Goal: Information Seeking & Learning: Check status

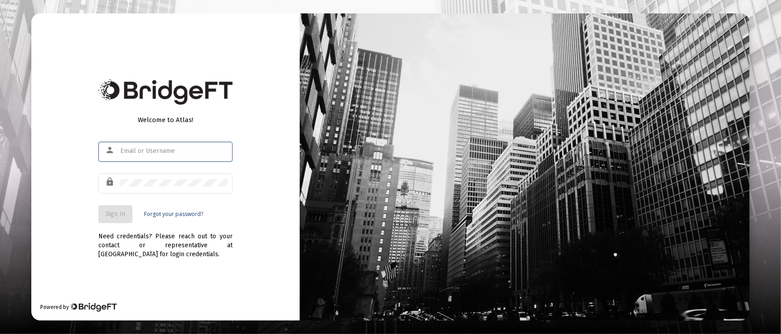
type input "[PERSON_NAME][EMAIL_ADDRESS][DOMAIN_NAME]"
click at [115, 221] on button "Sign In" at bounding box center [115, 214] width 34 height 18
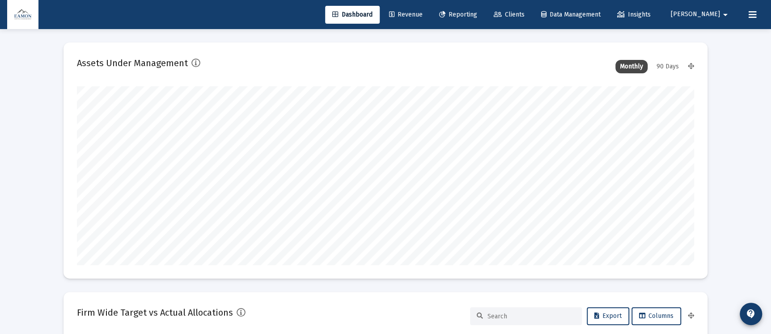
type input "[DATE]"
click at [477, 12] on span "Reporting" at bounding box center [458, 15] width 38 height 8
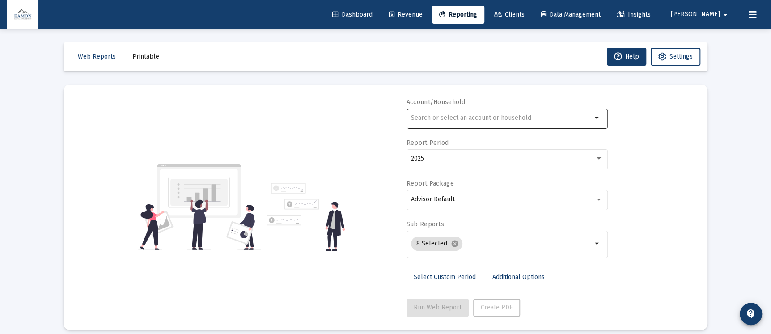
click at [469, 115] on input "text" at bounding box center [501, 117] width 181 height 7
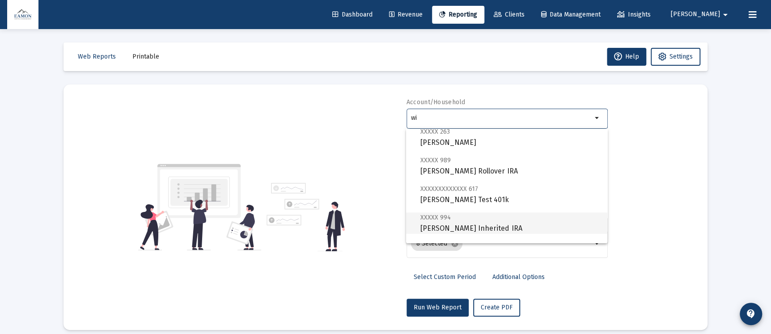
scroll to position [201, 0]
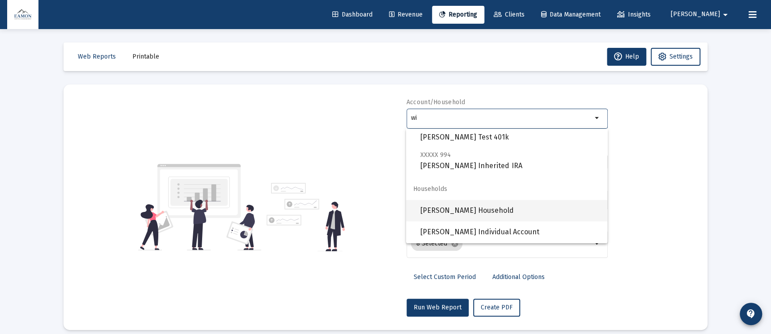
click at [465, 211] on span "[PERSON_NAME] Household" at bounding box center [510, 210] width 180 height 21
type input "[PERSON_NAME] Household"
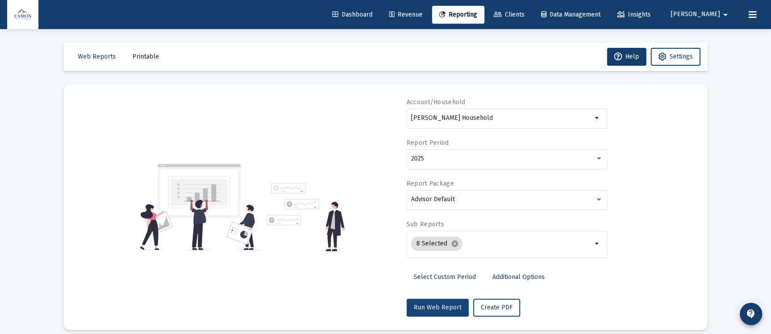
click at [446, 312] on button "Run Web Report" at bounding box center [438, 308] width 62 height 18
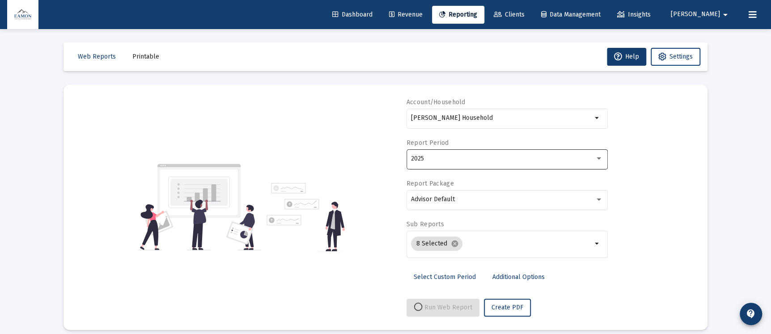
select select "View all"
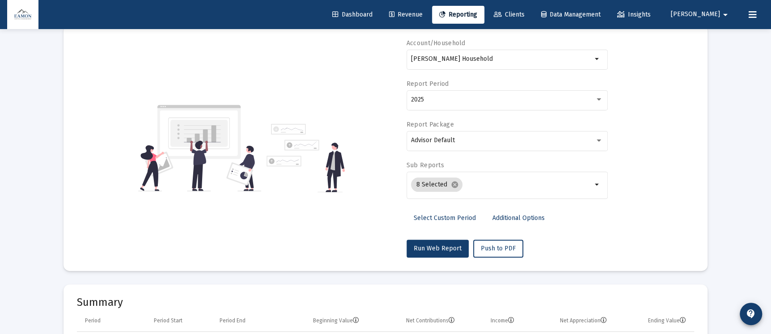
scroll to position [0, 0]
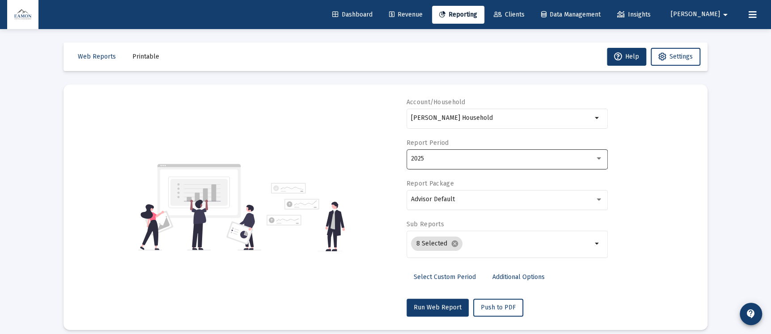
click at [513, 154] on div "2025" at bounding box center [507, 159] width 192 height 22
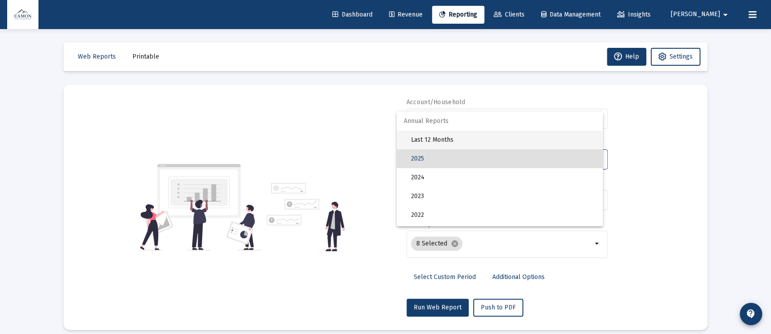
click at [442, 141] on span "Last 12 Months" at bounding box center [503, 140] width 185 height 19
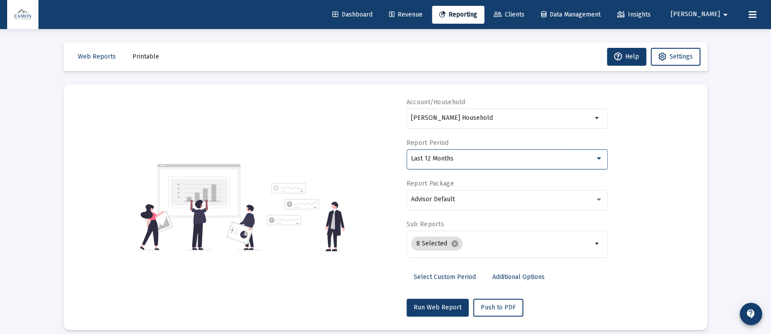
click at [695, 140] on mat-card "Account/Household [PERSON_NAME] Household arrow_drop_down Report Period Last 12…" at bounding box center [386, 208] width 644 height 246
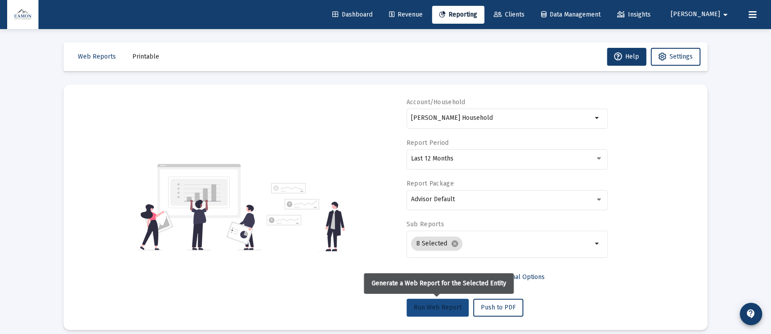
click at [449, 304] on button "Run Web Report" at bounding box center [438, 308] width 62 height 18
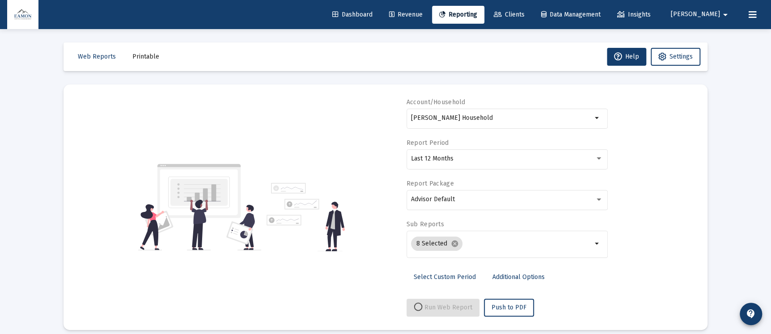
select select "View all"
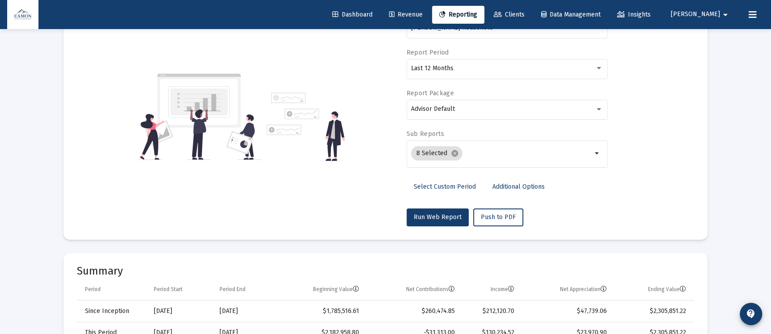
scroll to position [4296, 0]
